Goal: Task Accomplishment & Management: Use online tool/utility

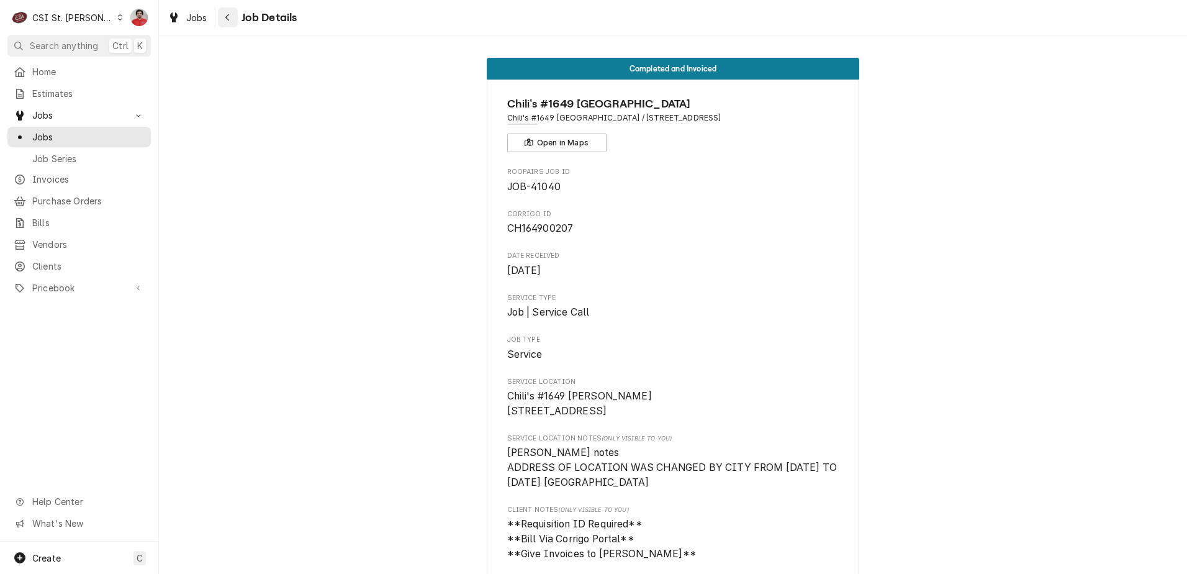
drag, startPoint x: 235, startPoint y: 17, endPoint x: 228, endPoint y: 18, distance: 6.9
click at [229, 18] on button "Navigate back" at bounding box center [228, 17] width 20 height 20
click at [228, 18] on icon "Navigate back" at bounding box center [228, 17] width 6 height 9
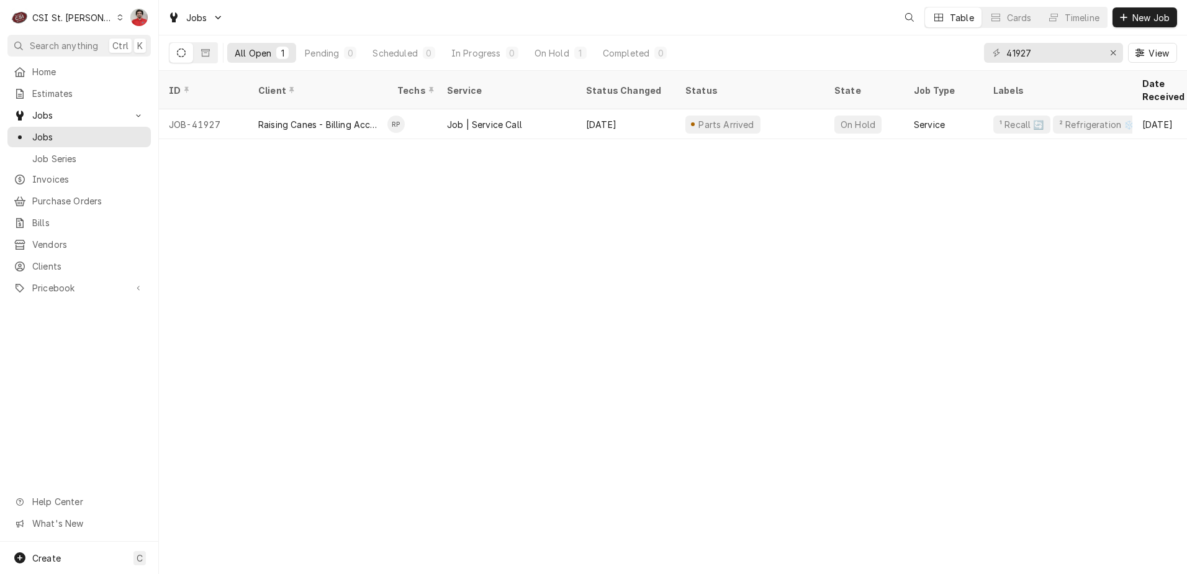
click at [1030, 67] on div "41927 View" at bounding box center [1080, 52] width 193 height 35
click at [1025, 53] on input "41927" at bounding box center [1052, 53] width 93 height 20
type input "41927"
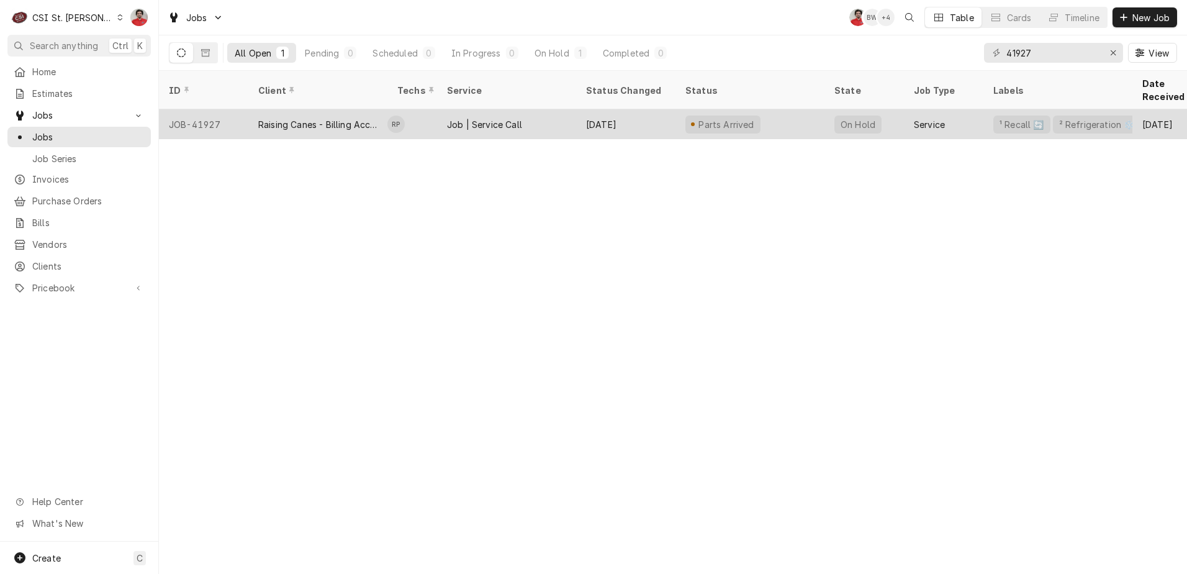
click at [656, 114] on div "Aug 25" at bounding box center [625, 124] width 99 height 30
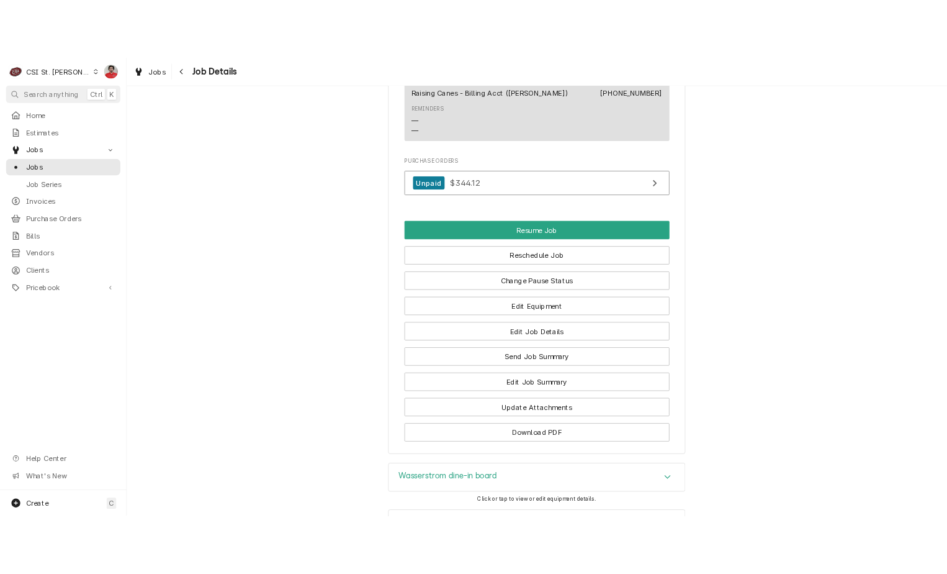
scroll to position [1862, 0]
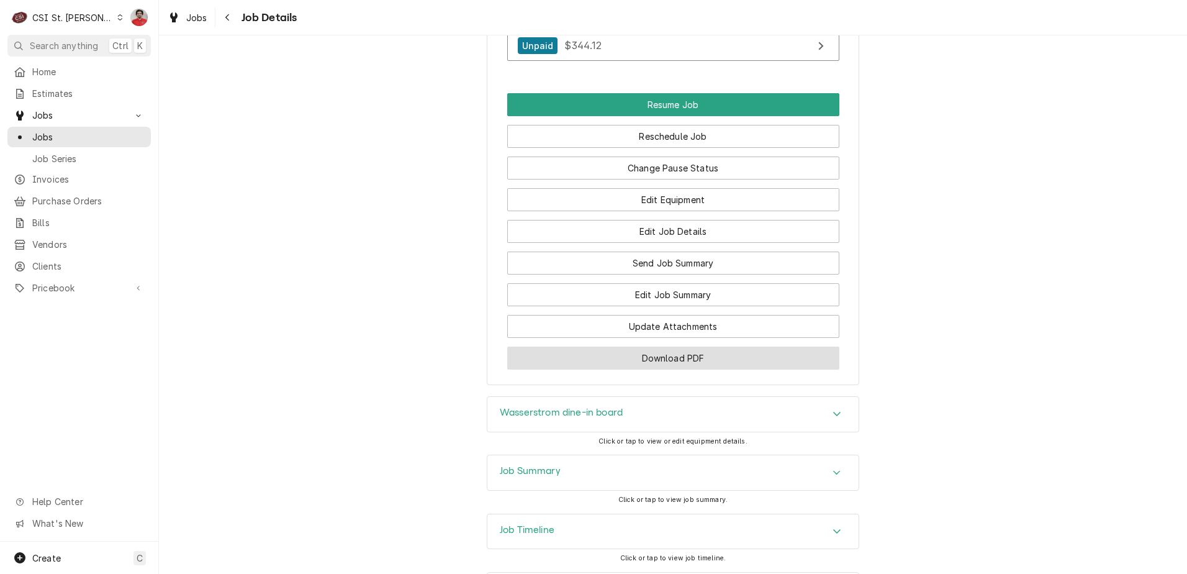
click at [636, 365] on button "Download PDF" at bounding box center [673, 357] width 332 height 23
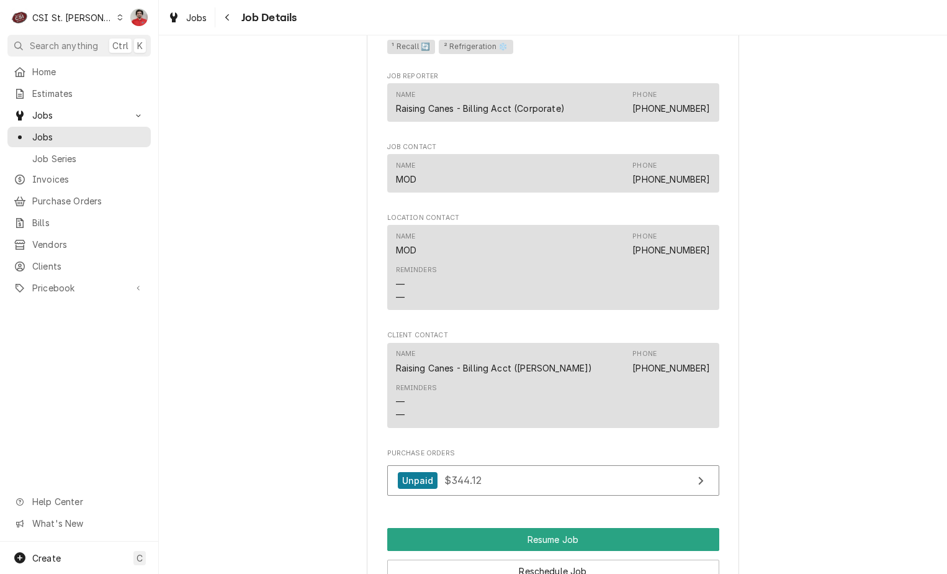
scroll to position [1117, 0]
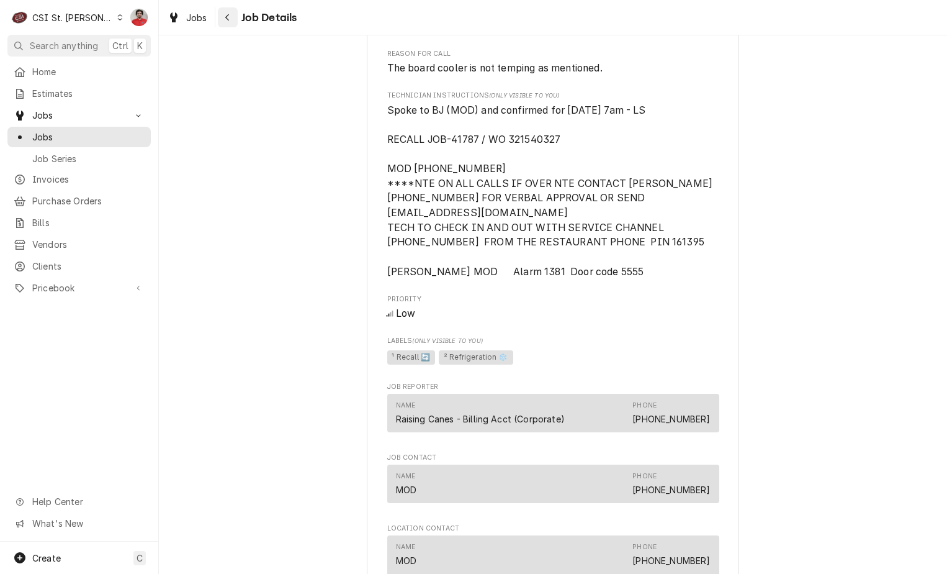
click at [238, 15] on span "Job Details" at bounding box center [268, 17] width 60 height 17
click at [235, 14] on button "Navigate back" at bounding box center [228, 17] width 20 height 20
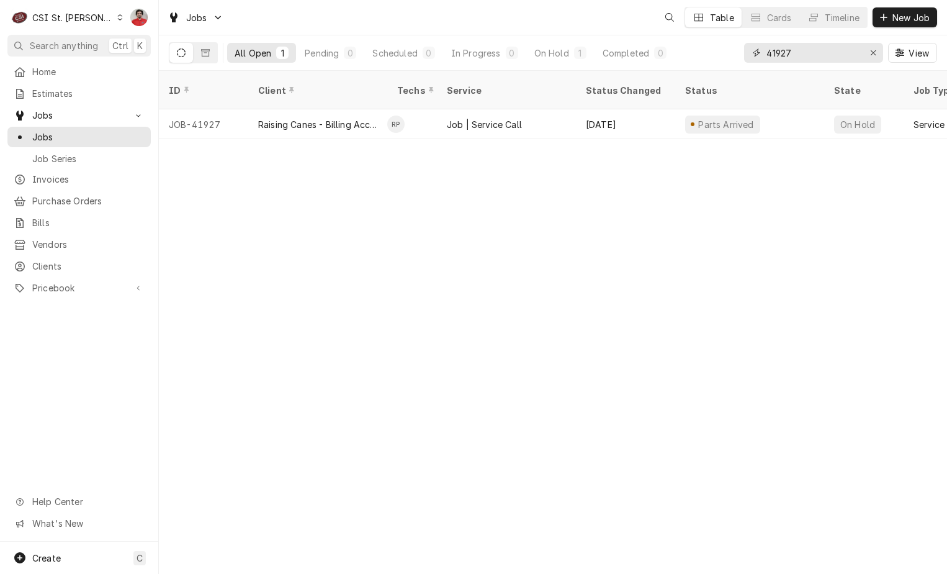
click at [826, 59] on input "41927" at bounding box center [813, 53] width 93 height 20
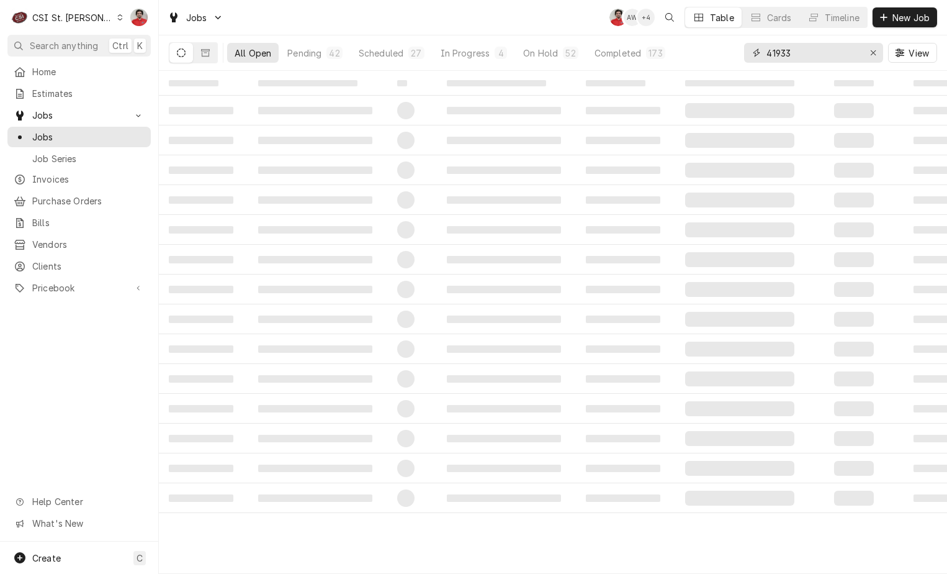
type input "41933"
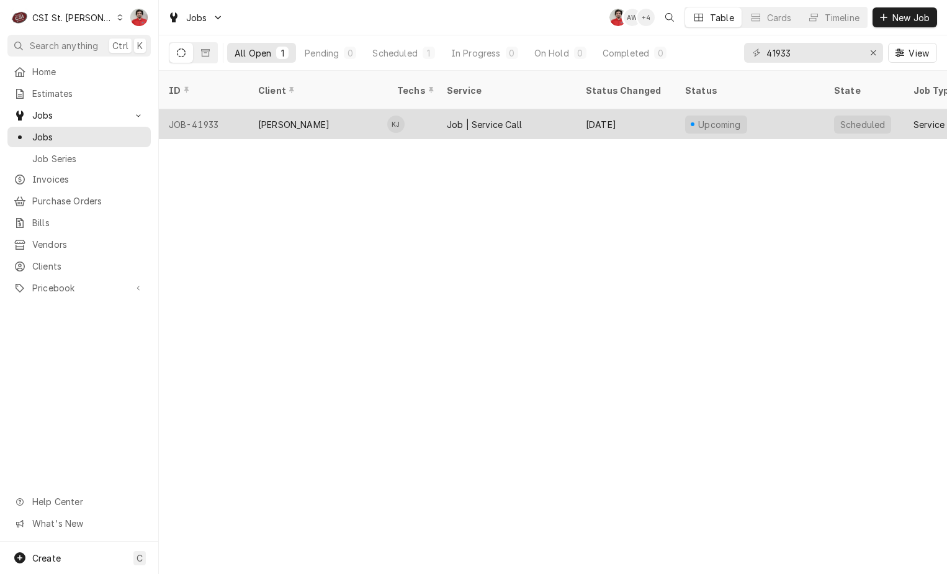
click at [326, 109] on div "[PERSON_NAME]" at bounding box center [317, 124] width 139 height 30
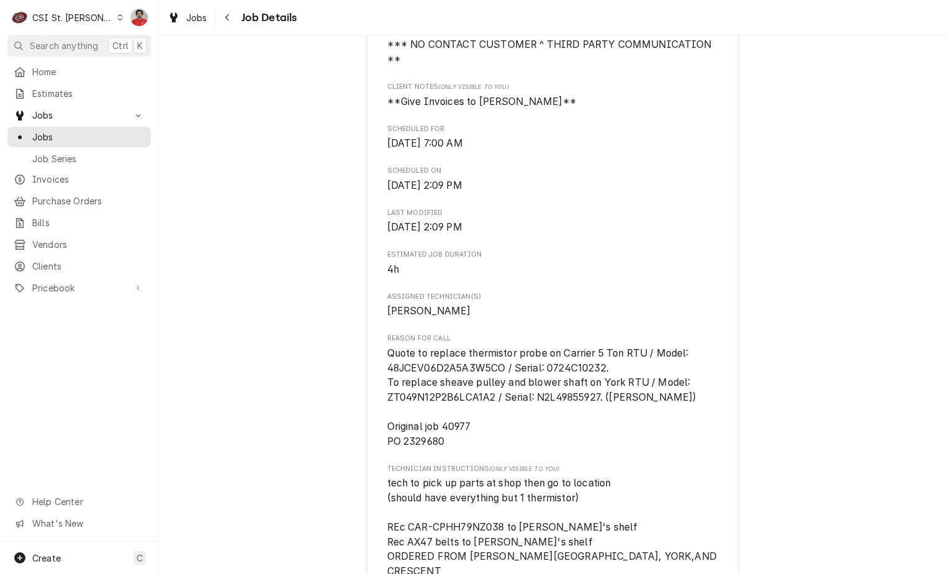
scroll to position [807, 0]
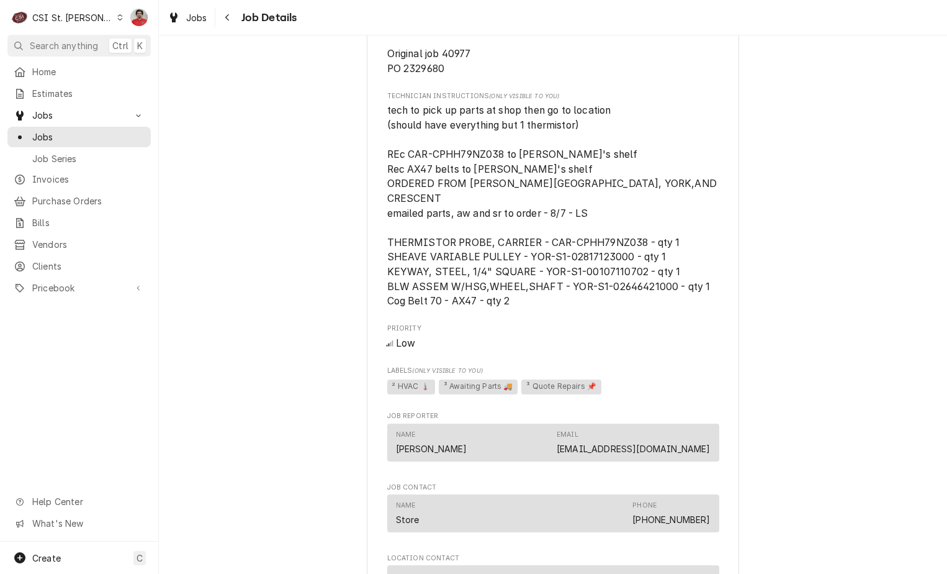
click at [326, 219] on div "[GEOGRAPHIC_DATA][PERSON_NAME] #[GEOGRAPHIC_DATA][PERSON_NAME] / [STREET_ADDRES…" at bounding box center [553, 196] width 788 height 1911
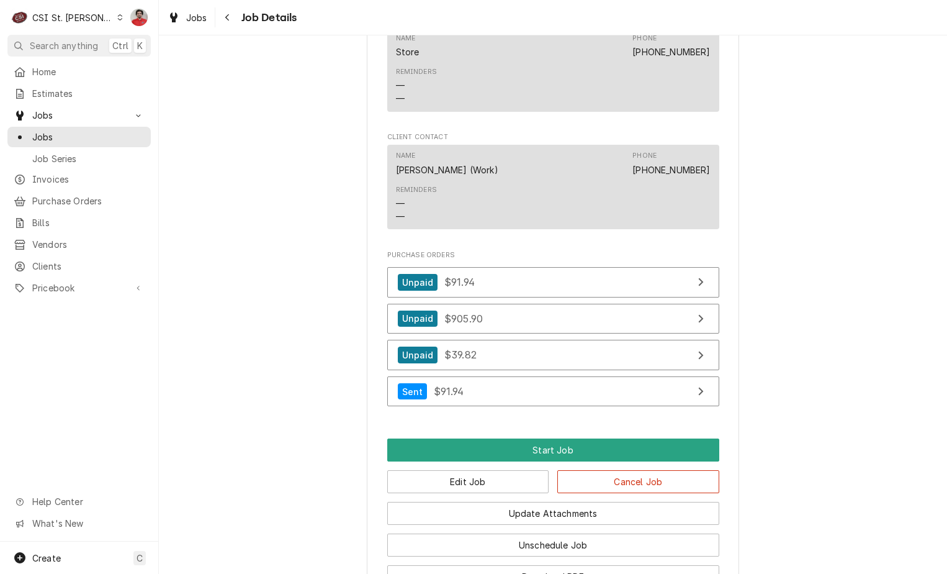
scroll to position [1428, 0]
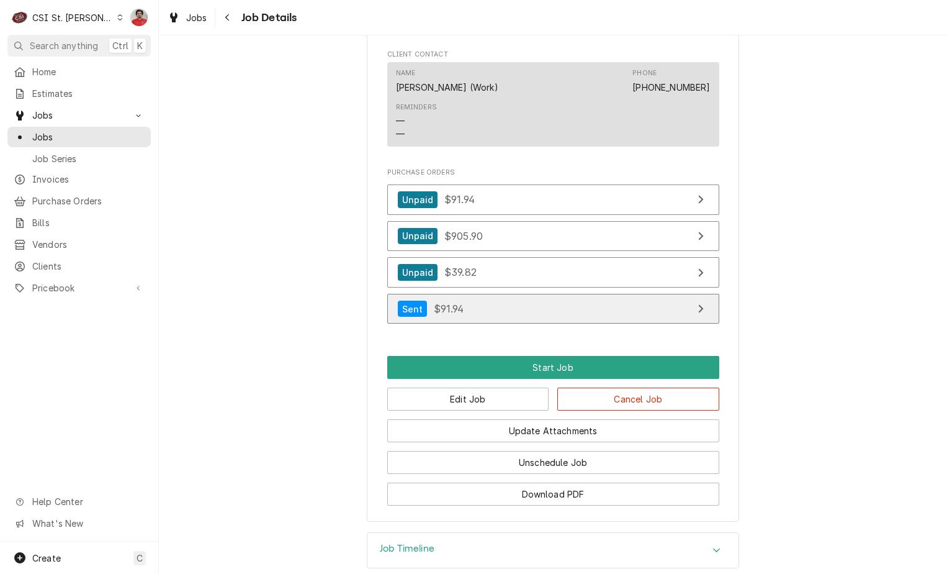
click at [455, 312] on span "$91.94" at bounding box center [449, 308] width 30 height 12
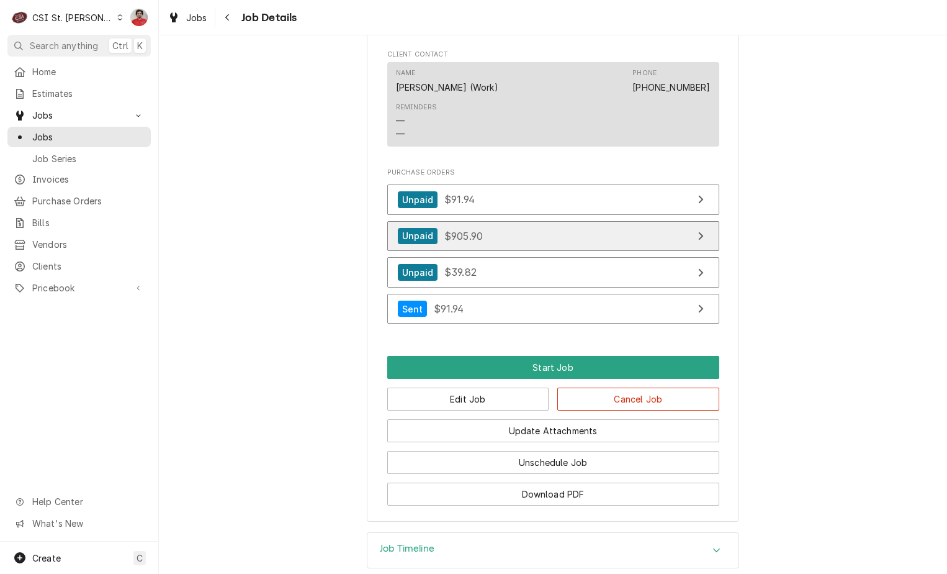
click at [524, 239] on link "Unpaid $905.90" at bounding box center [553, 236] width 332 height 30
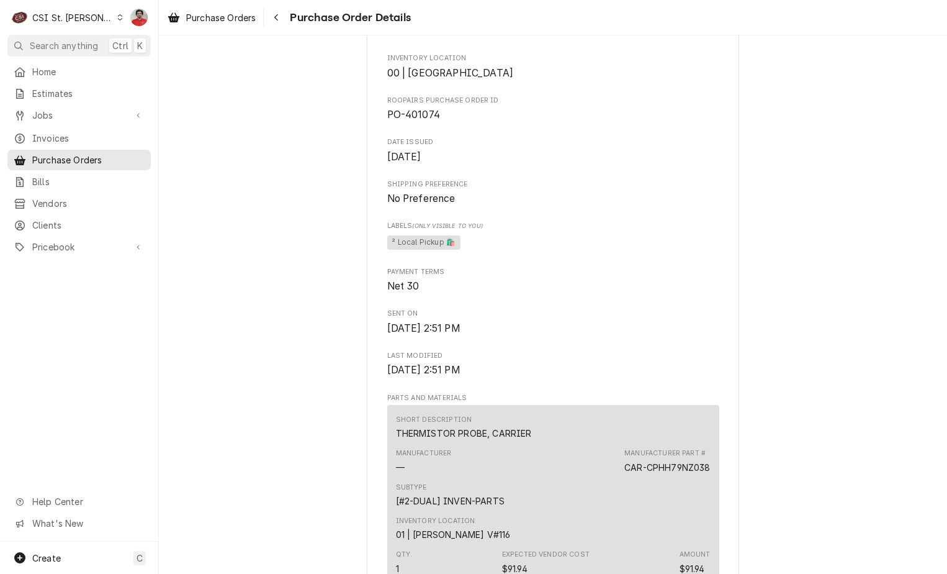
scroll to position [745, 0]
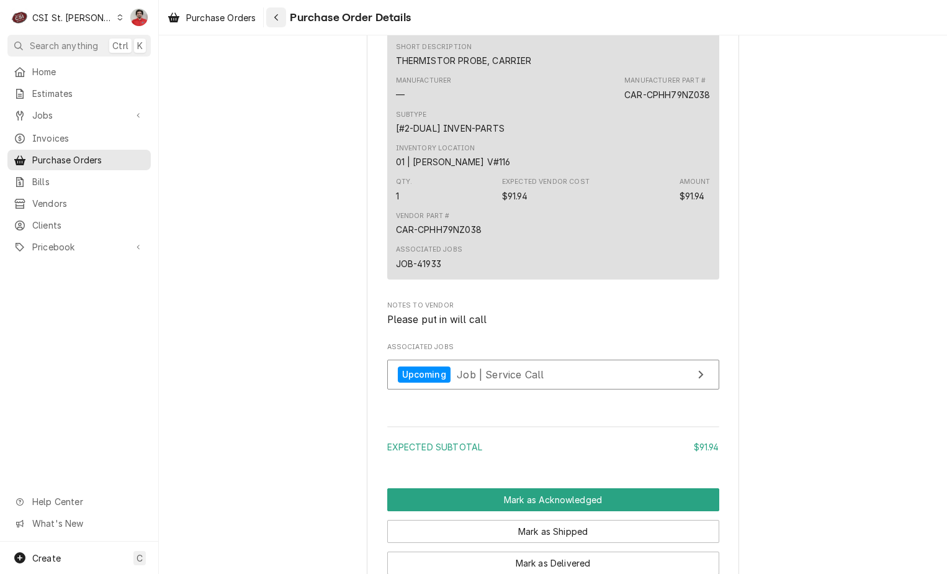
click at [274, 14] on div "Navigate back" at bounding box center [276, 17] width 12 height 12
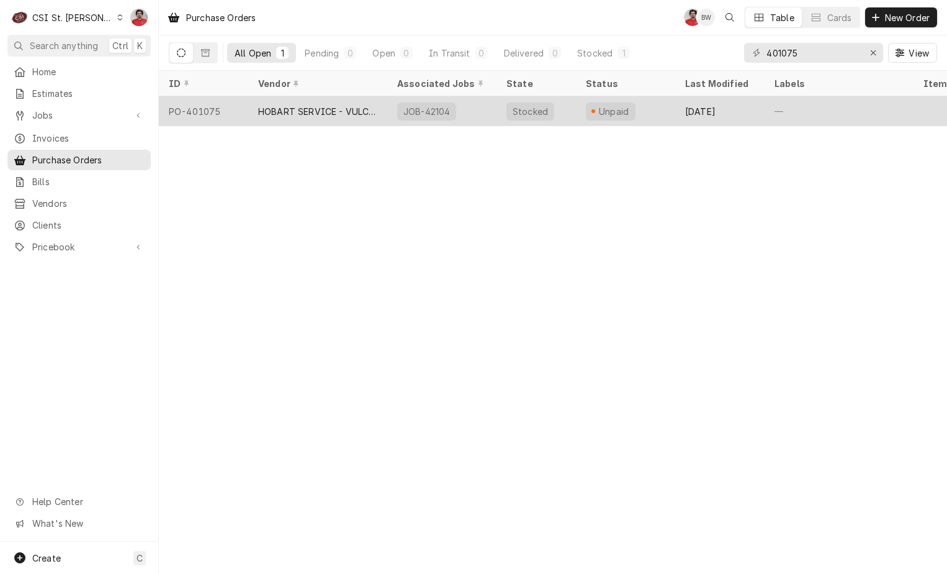
click at [344, 110] on div "HOBART SERVICE - VULCAN" at bounding box center [317, 111] width 119 height 13
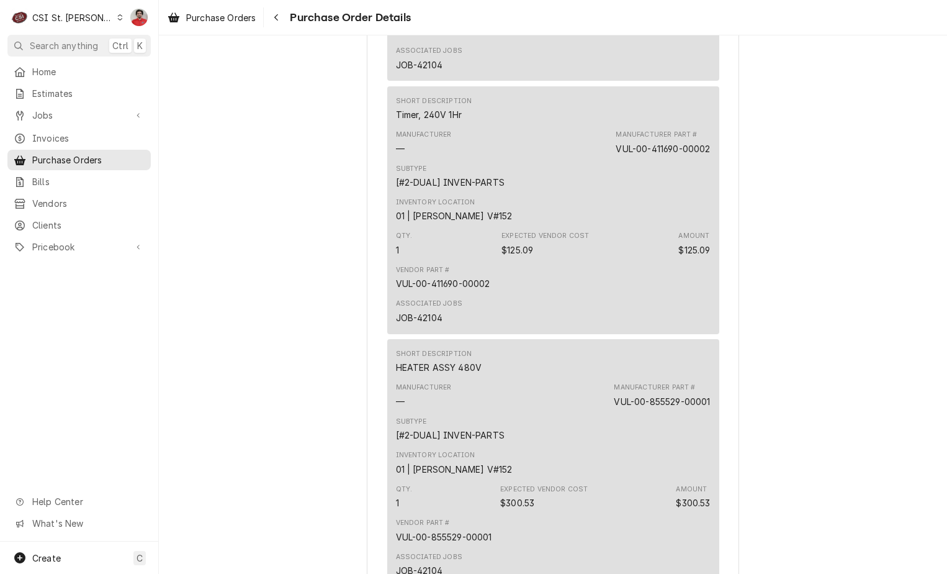
scroll to position [1428, 0]
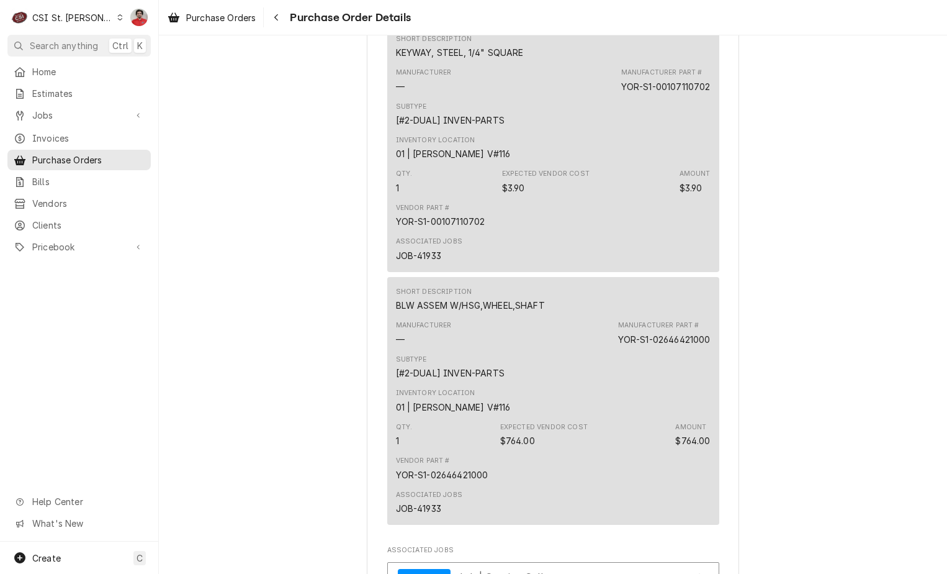
scroll to position [1477, 0]
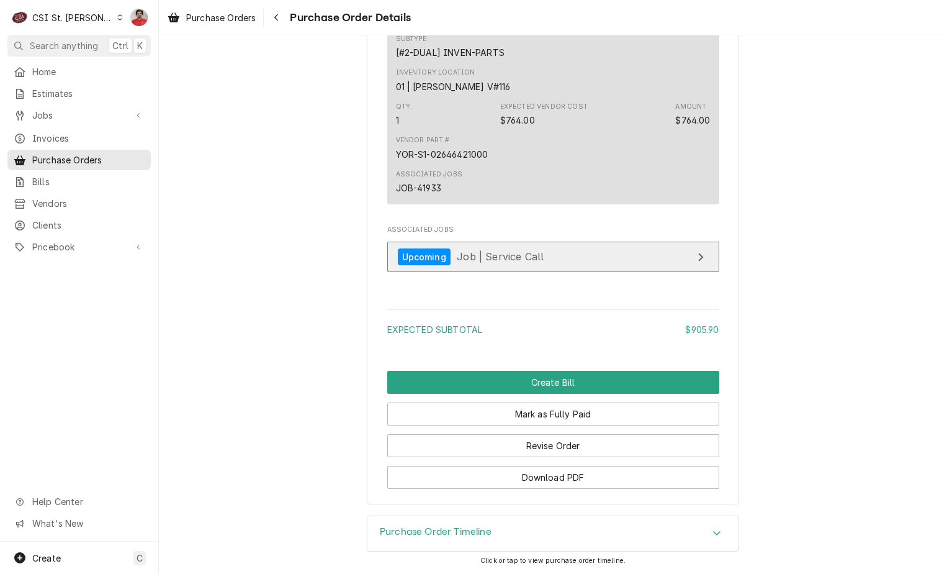
click at [487, 265] on link "Upcoming Job | Service Call" at bounding box center [553, 256] width 332 height 30
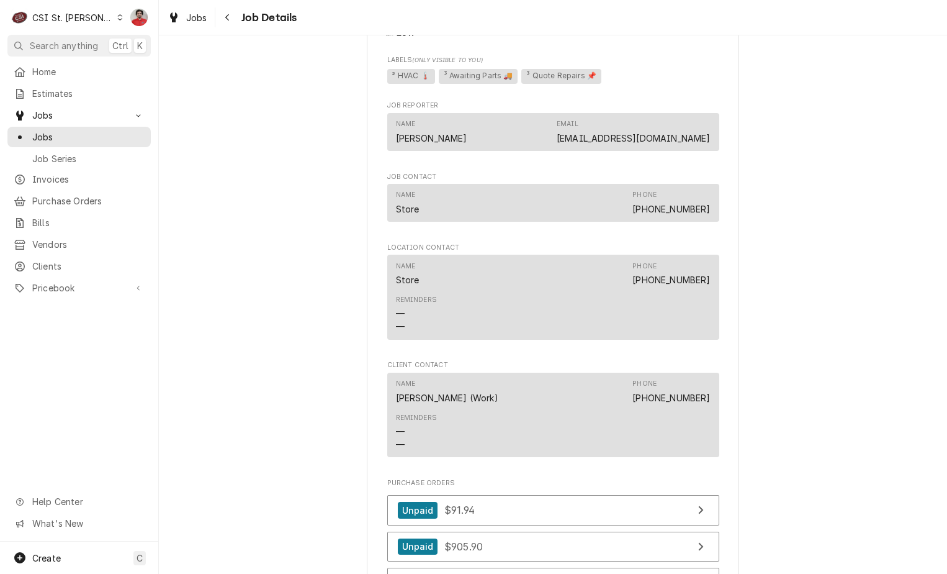
scroll to position [1503, 0]
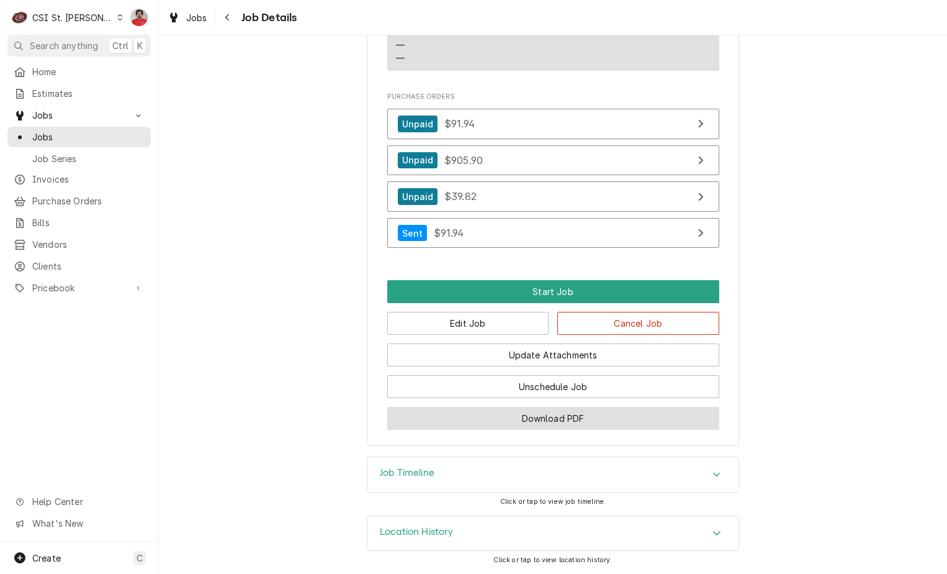
click at [501, 420] on button "Download PDF" at bounding box center [553, 418] width 332 height 23
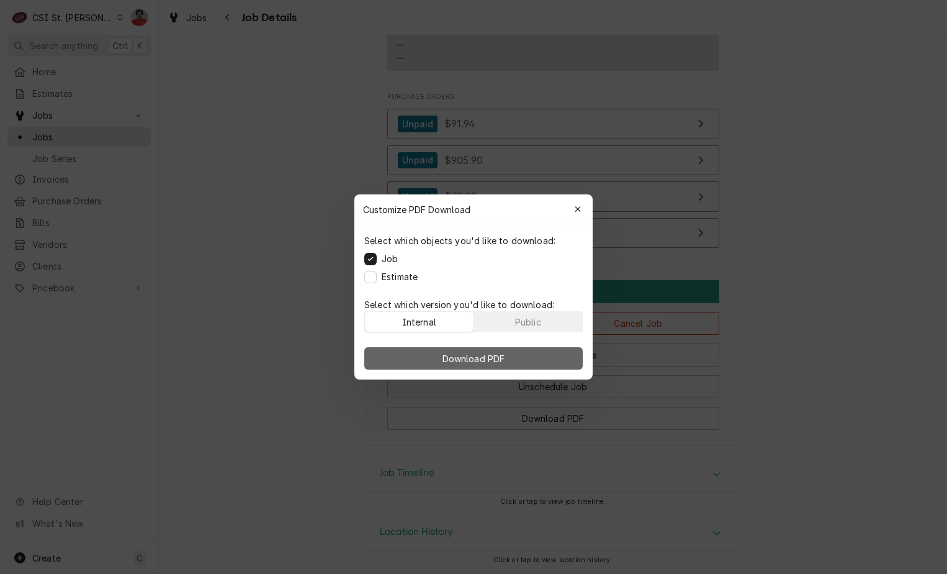
click at [485, 351] on button "Download PDF" at bounding box center [473, 358] width 218 height 22
